Goal: Find specific page/section: Find specific page/section

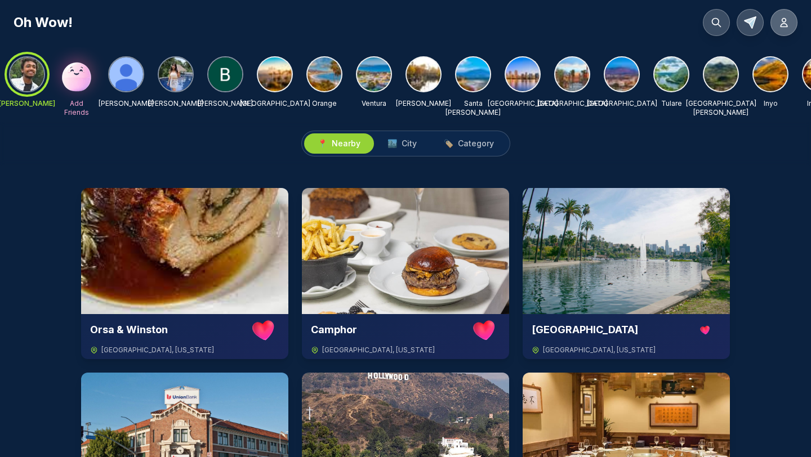
click at [675, 29] on button at bounding box center [784, 22] width 27 height 27
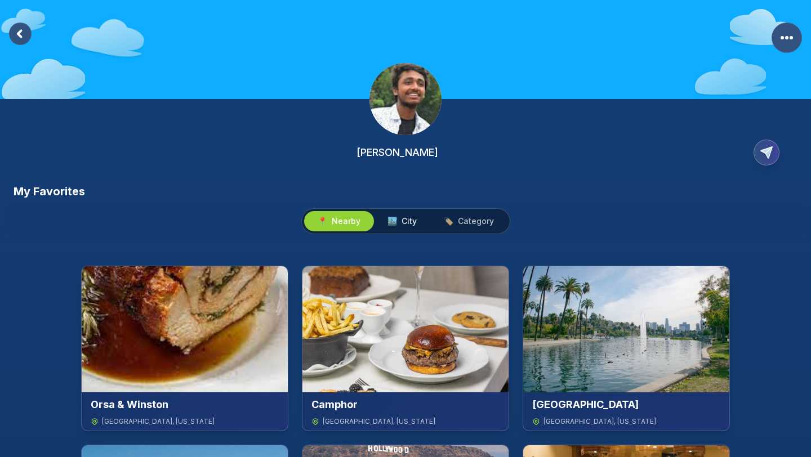
click at [418, 213] on button "🏙️ City" at bounding box center [402, 221] width 56 height 20
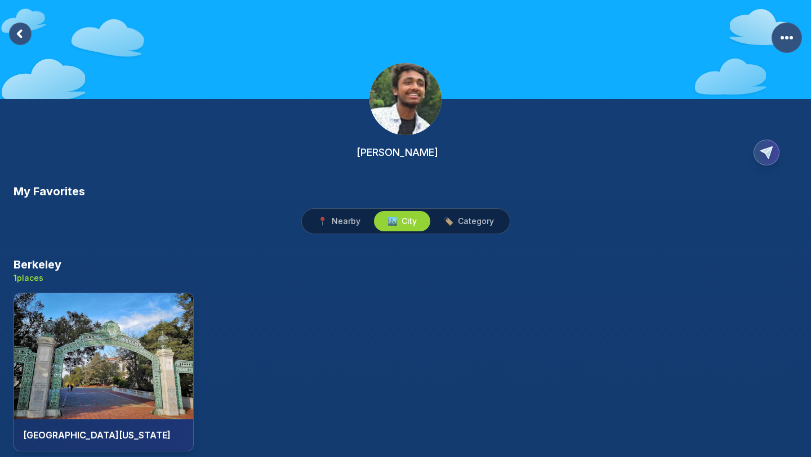
click at [13, 32] on rect at bounding box center [20, 34] width 23 height 23
click at [23, 34] on rect at bounding box center [20, 34] width 23 height 23
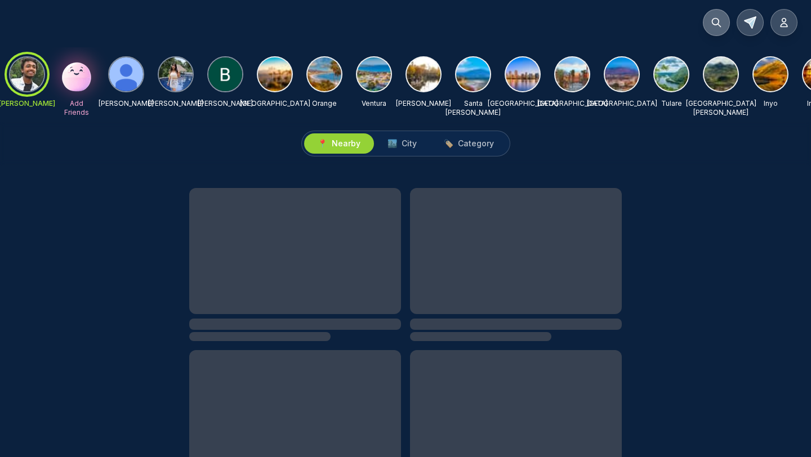
click at [675, 26] on button at bounding box center [716, 22] width 27 height 27
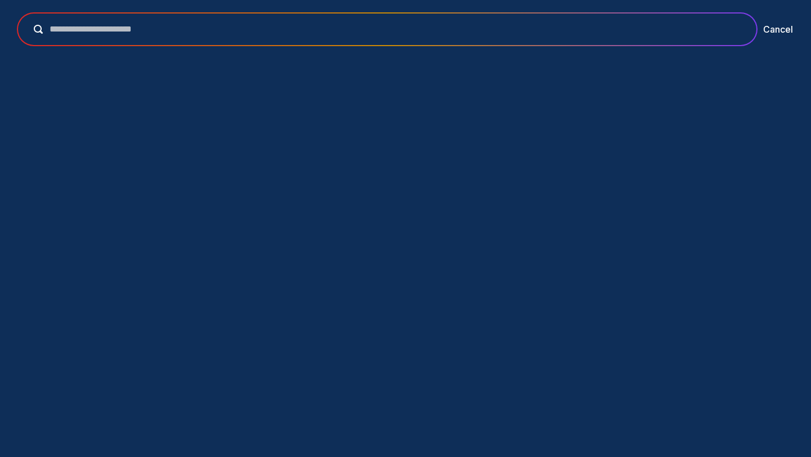
click at [374, 33] on input "text" at bounding box center [395, 30] width 705 height 14
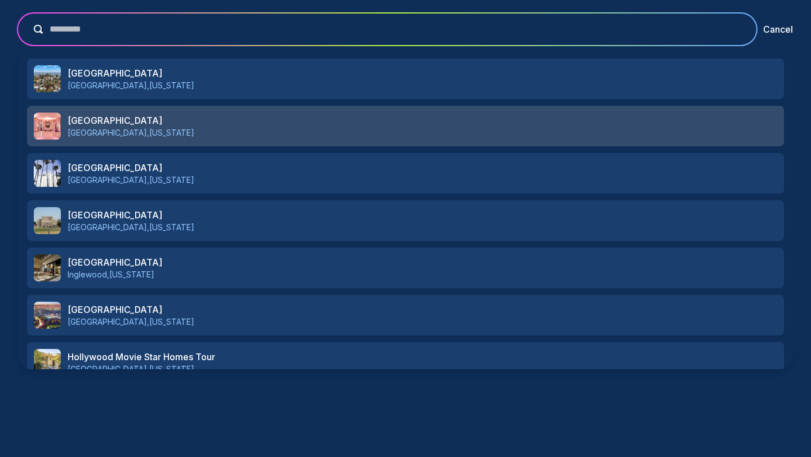
scroll to position [448, 0]
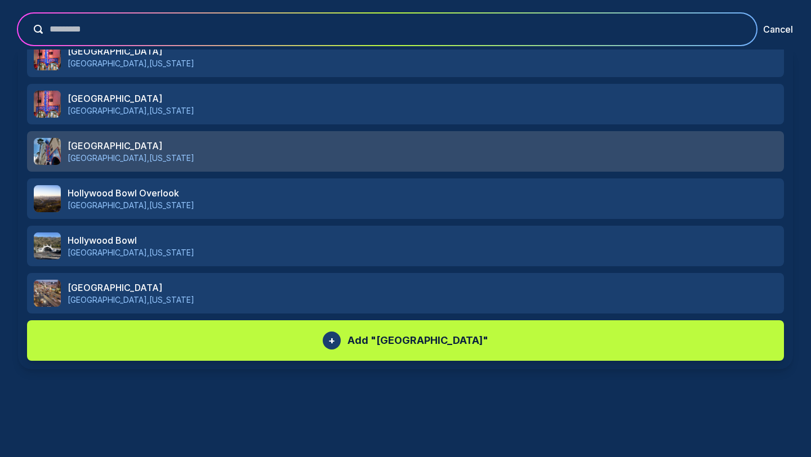
type input "*********"
click at [337, 153] on p "[GEOGRAPHIC_DATA] , [US_STATE]" at bounding box center [423, 158] width 710 height 11
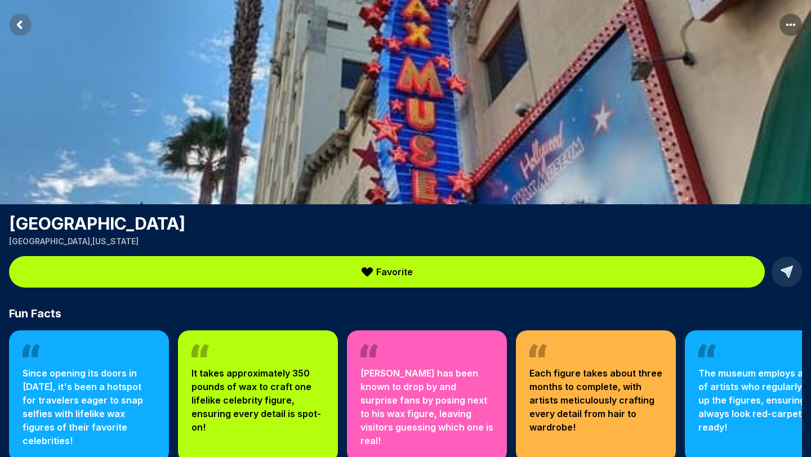
click at [15, 20] on rect "Return to previous page" at bounding box center [20, 25] width 23 height 23
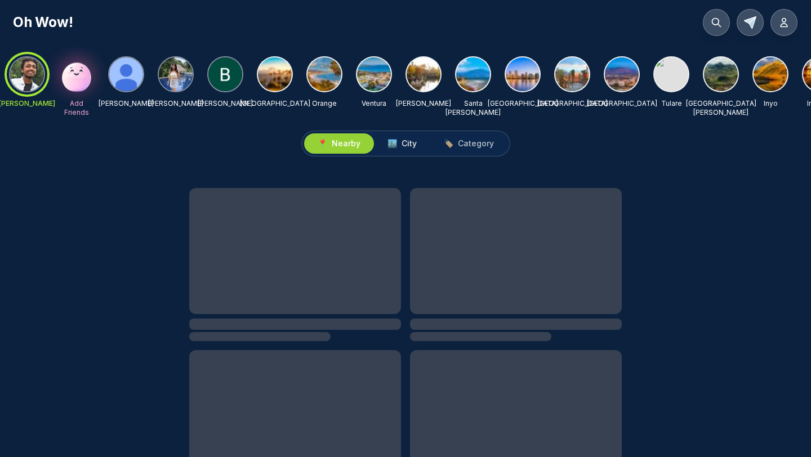
click at [407, 149] on button "🏙️ City" at bounding box center [402, 143] width 56 height 20
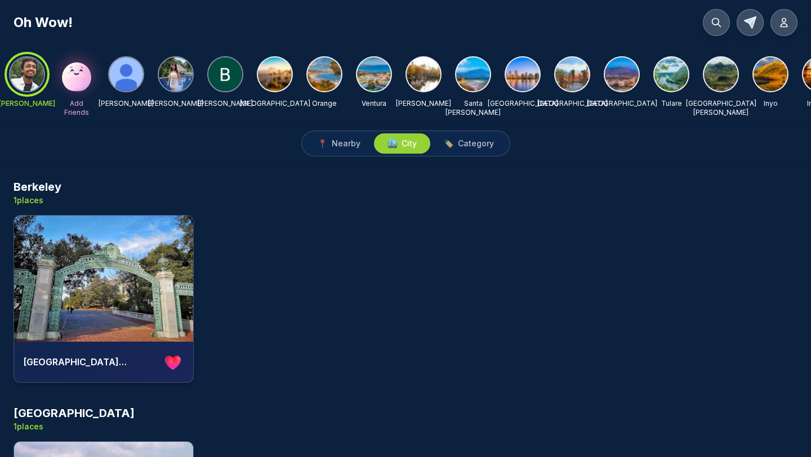
click at [301, 57] on div "[PERSON_NAME] Add Friends [PERSON_NAME] [PERSON_NAME] Kasturiya [PERSON_NAME] […" at bounding box center [622, 86] width 1226 height 61
click at [320, 66] on img at bounding box center [325, 74] width 34 height 34
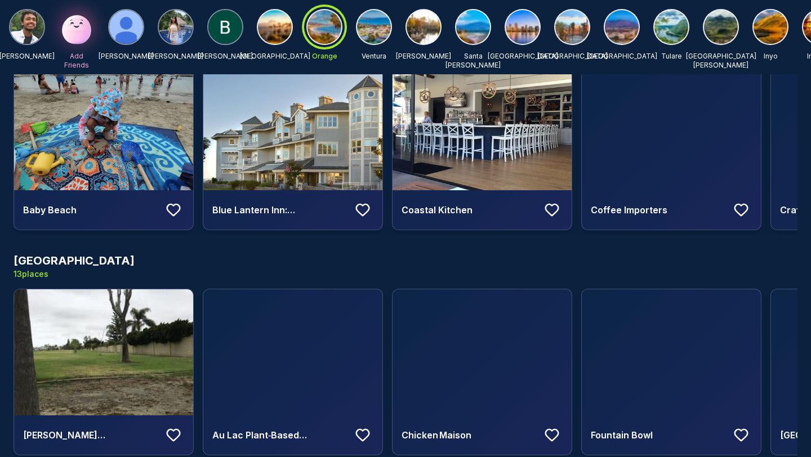
scroll to position [1488, 0]
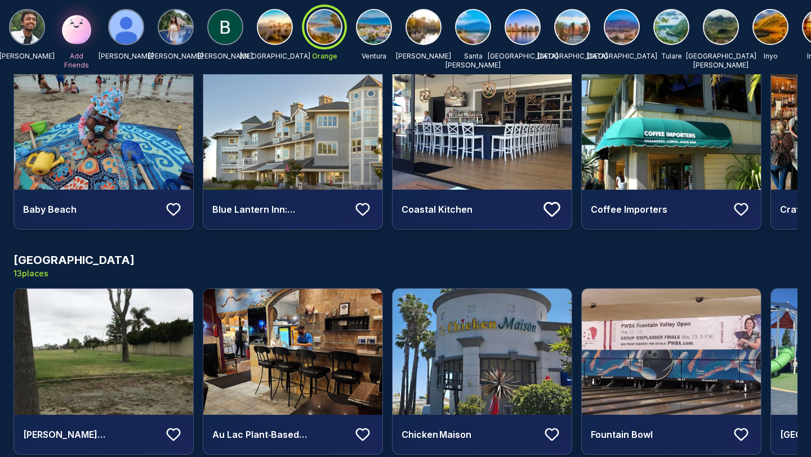
click at [555, 211] on icon at bounding box center [552, 209] width 20 height 20
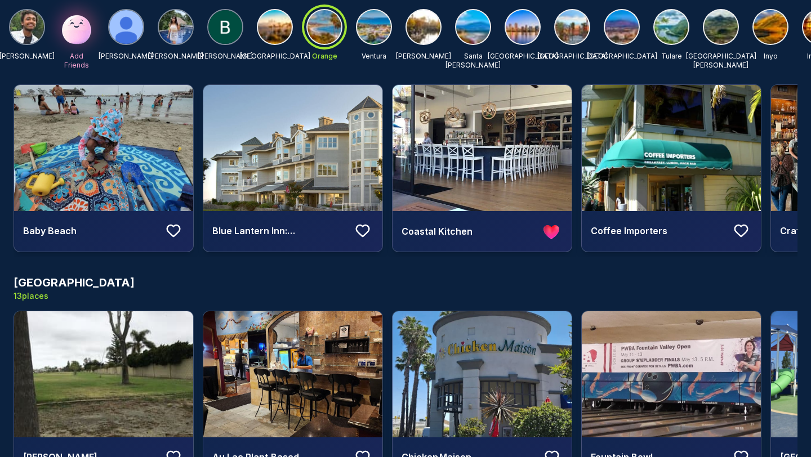
scroll to position [0, 0]
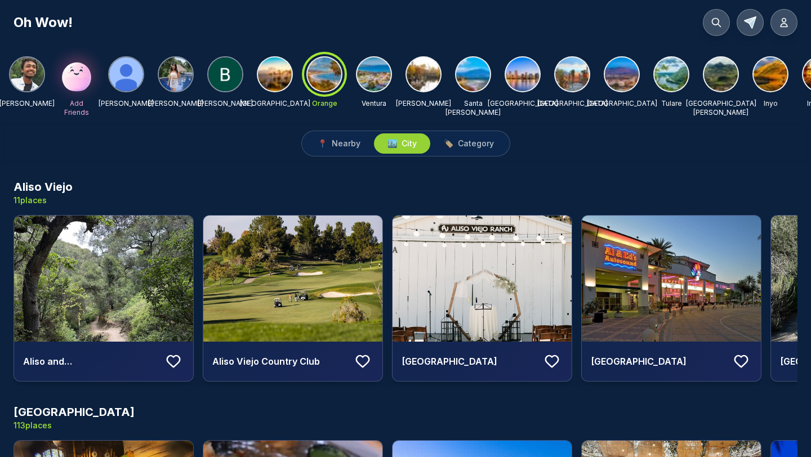
click at [35, 81] on img at bounding box center [27, 74] width 34 height 34
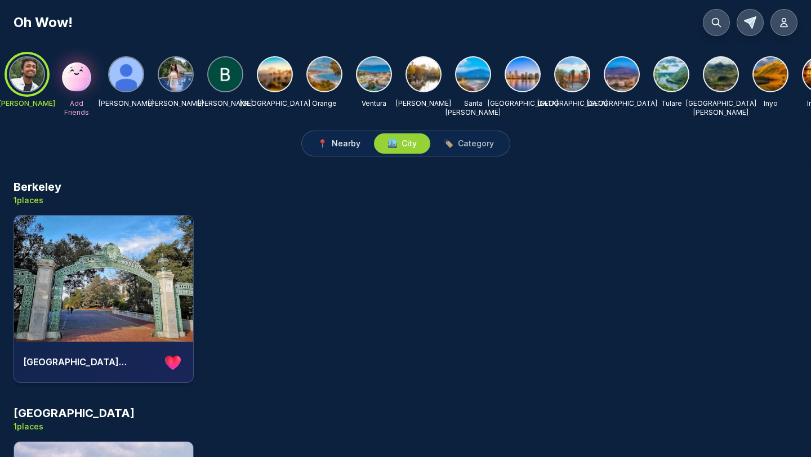
click at [353, 138] on span "Nearby" at bounding box center [346, 143] width 29 height 11
